Goal: Task Accomplishment & Management: Use online tool/utility

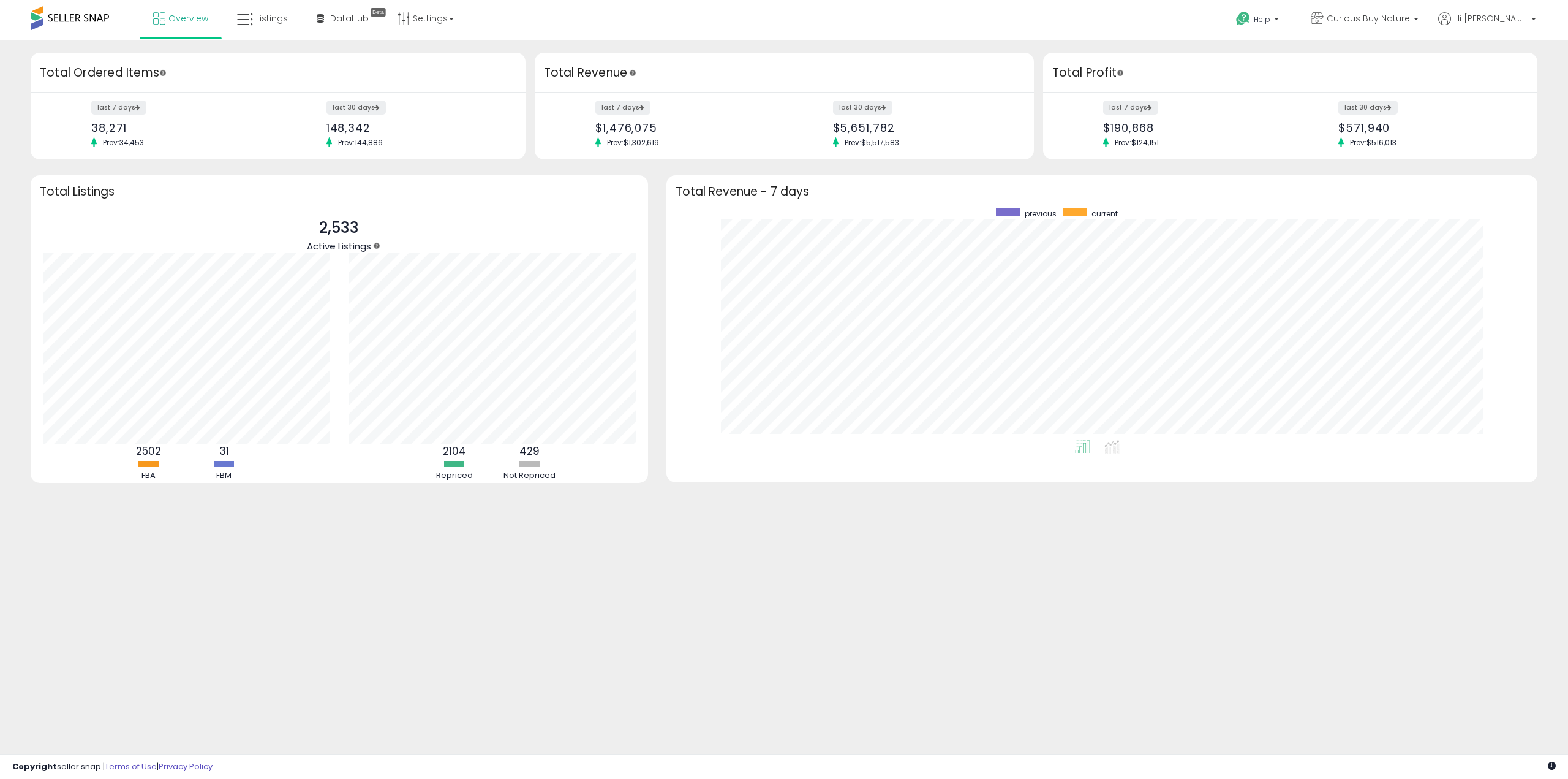
scroll to position [231, 846]
click at [1516, 28] on link "Hi [PERSON_NAME]" at bounding box center [1487, 26] width 98 height 28
click at [278, 24] on span "Listings" at bounding box center [272, 18] width 32 height 12
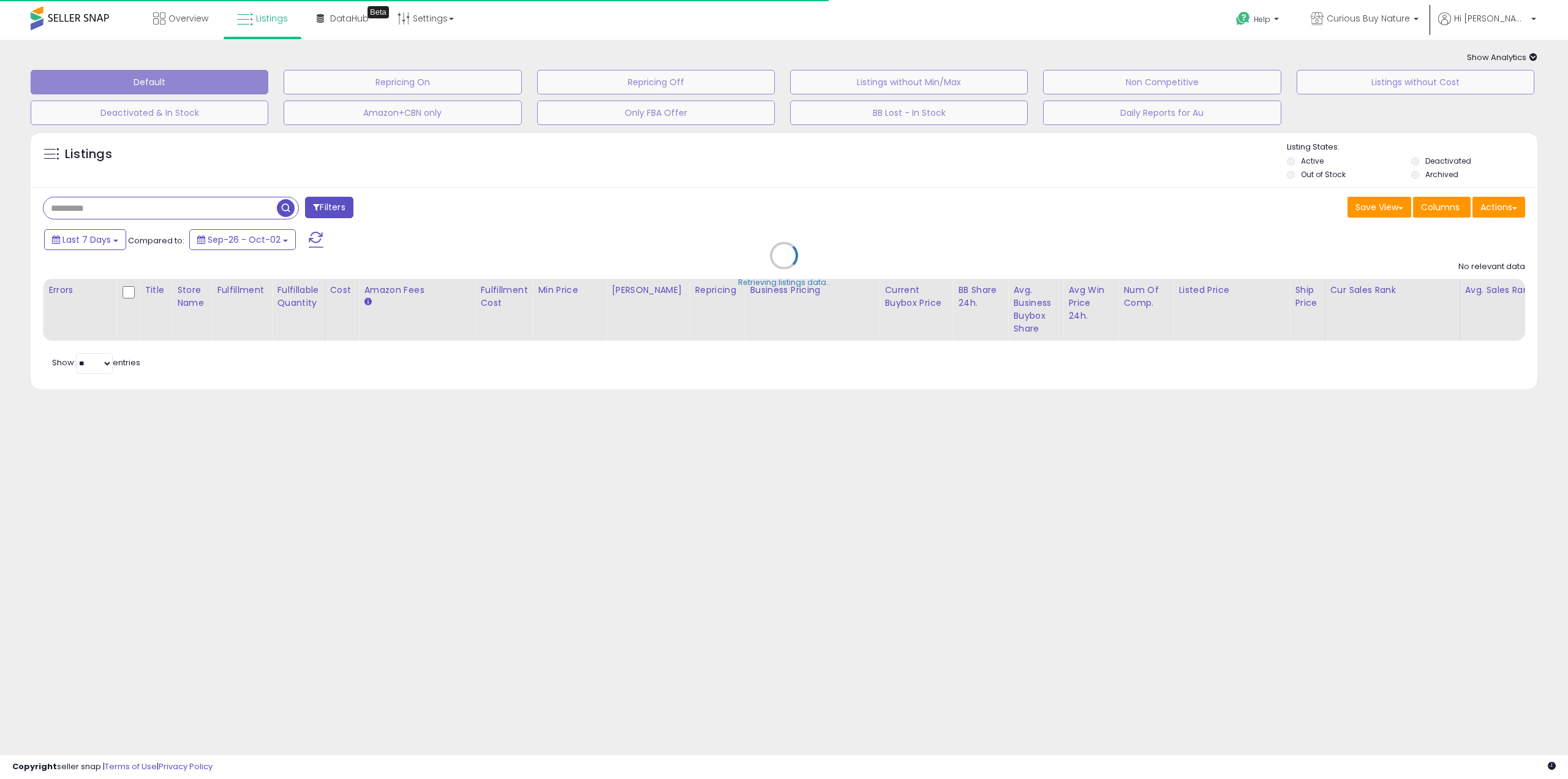
type input "**********"
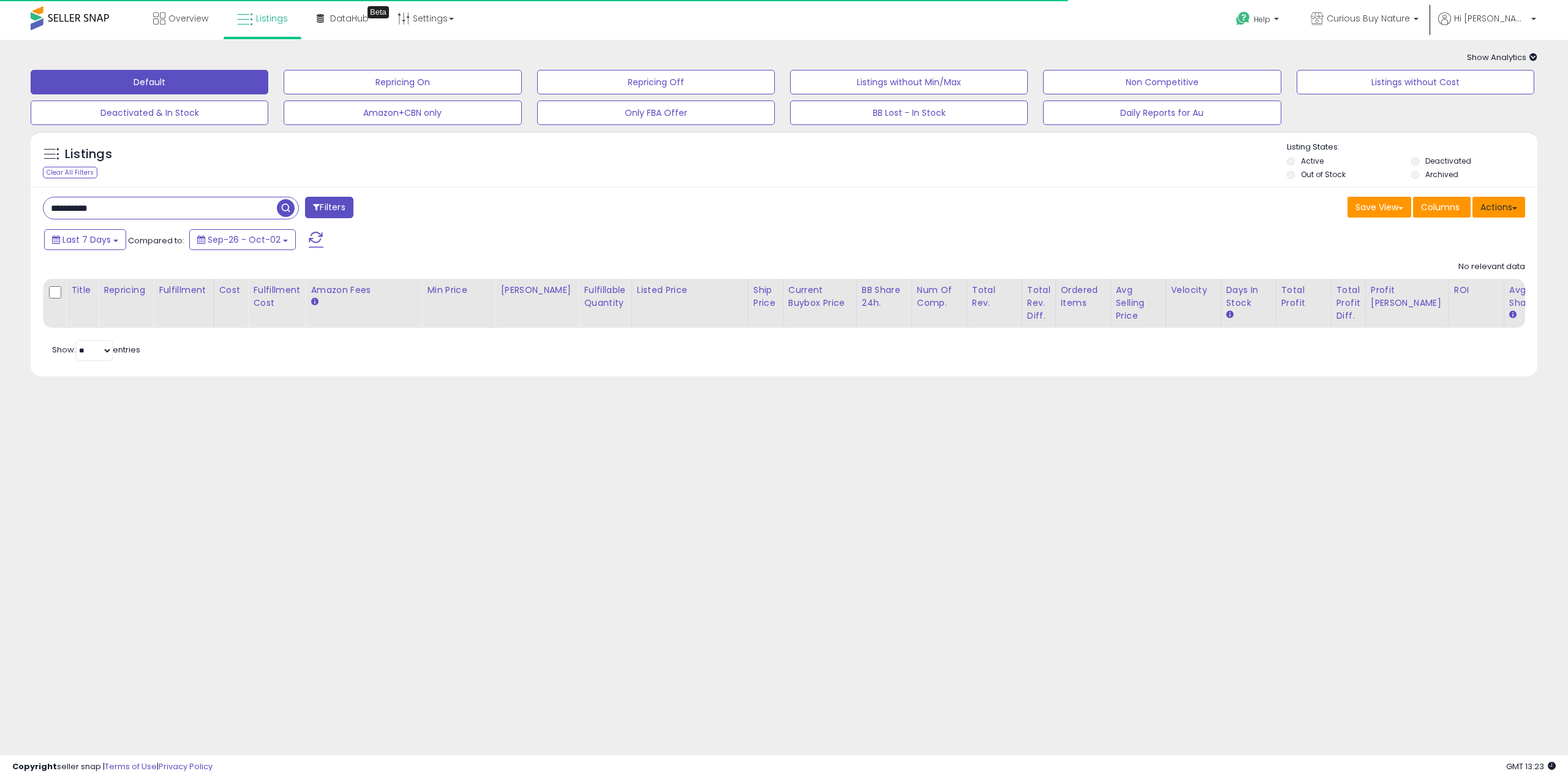
click at [1500, 210] on button "Actions" at bounding box center [1498, 207] width 53 height 21
click at [1446, 237] on link "Import" at bounding box center [1449, 233] width 134 height 19
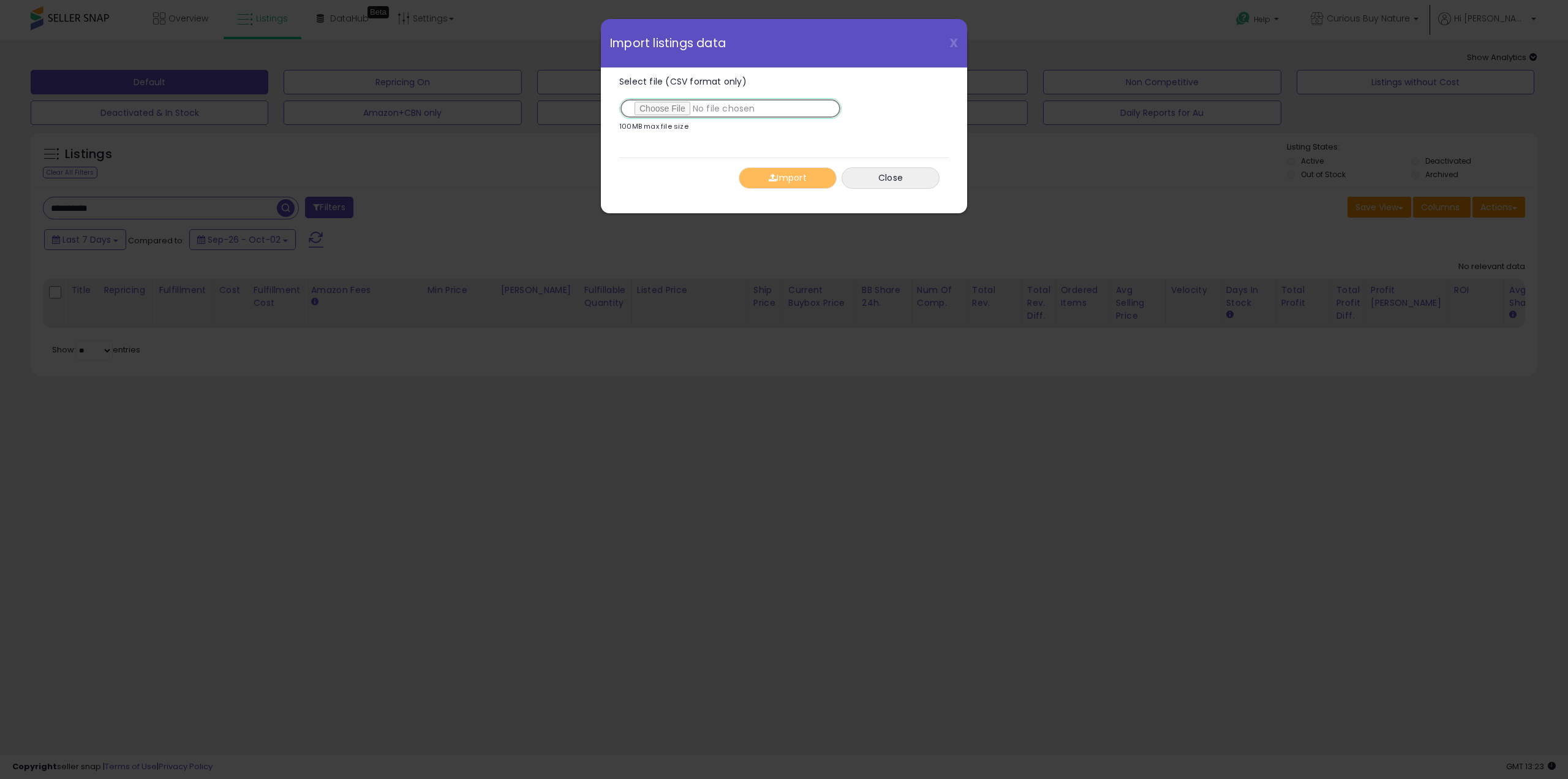
click at [662, 104] on input "Select file (CSV format only)" at bounding box center [730, 108] width 222 height 21
type input "**********"
click at [882, 171] on button "Close" at bounding box center [891, 178] width 98 height 22
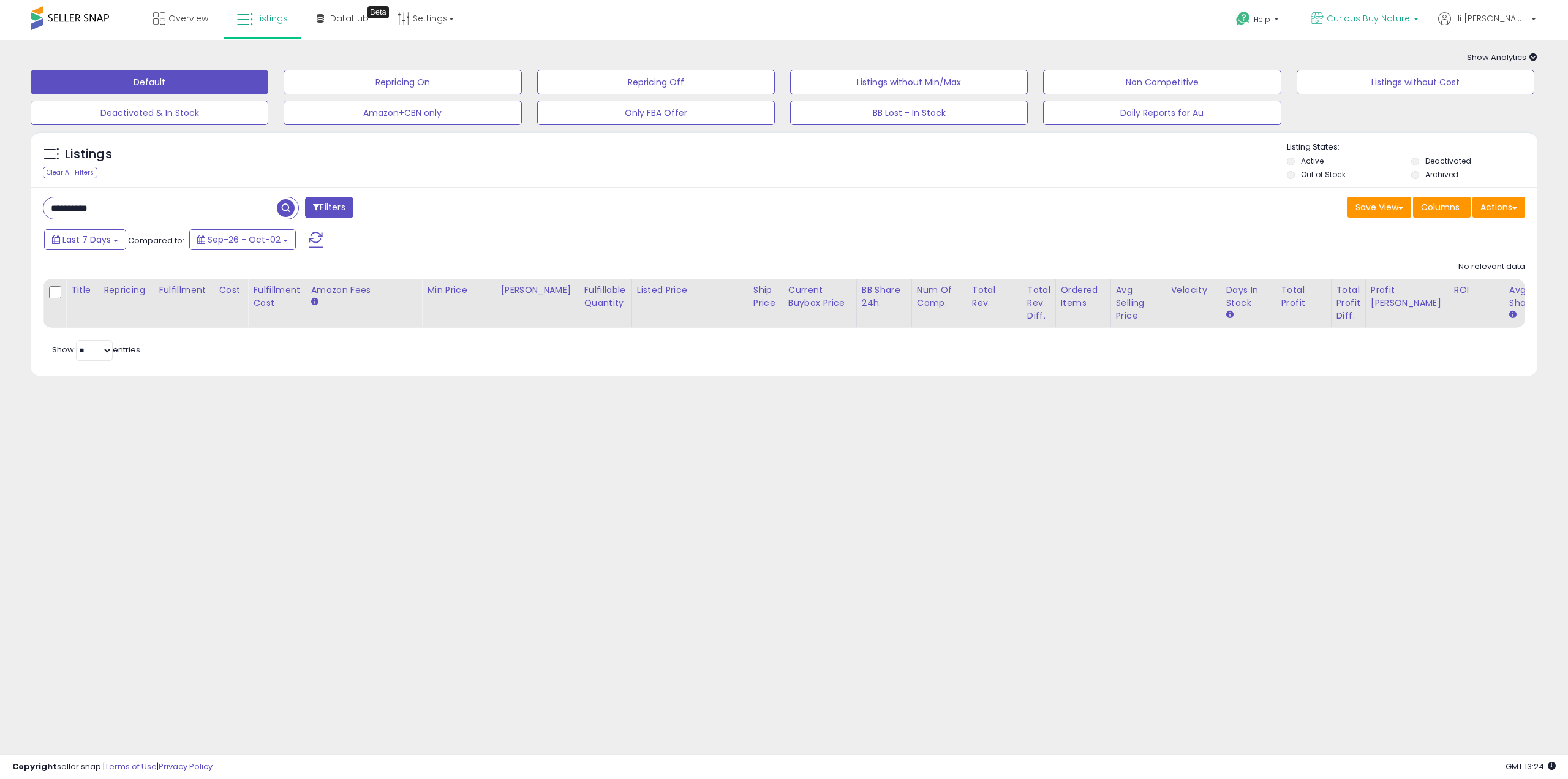
click at [1410, 20] on span "Curious Buy Nature" at bounding box center [1367, 18] width 83 height 12
click at [1207, 29] on div "Help Contact Support Search Knowledge Hub Request a Feature Account" at bounding box center [1289, 26] width 520 height 52
click at [1503, 210] on button "Actions" at bounding box center [1498, 207] width 53 height 21
click at [1457, 236] on link "Import" at bounding box center [1449, 233] width 134 height 19
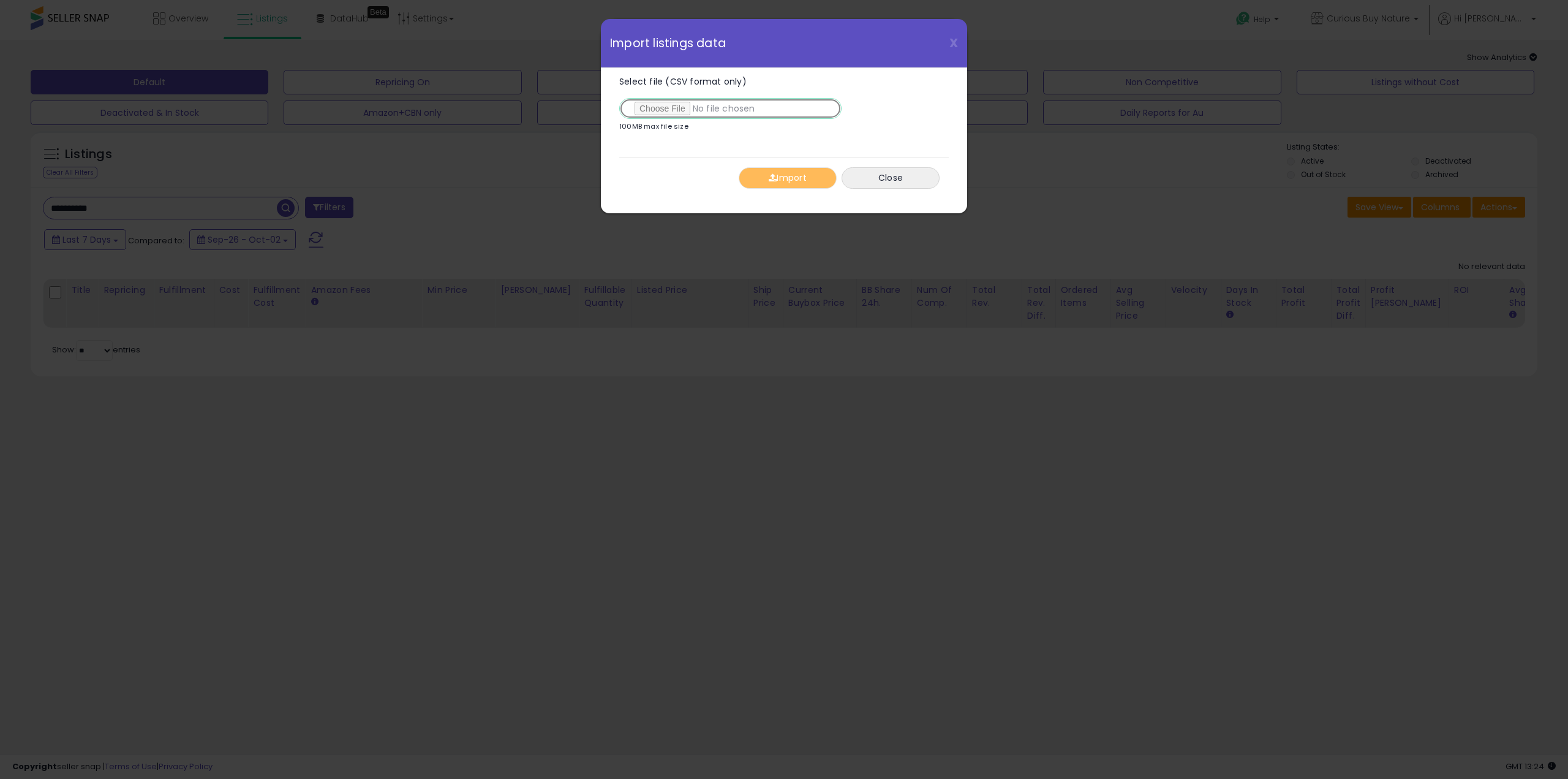
click at [651, 107] on input "Select file (CSV format only)" at bounding box center [730, 108] width 222 height 21
type input "**********"
click at [783, 177] on button "Import" at bounding box center [787, 178] width 98 height 22
